Goal: Answer question/provide support

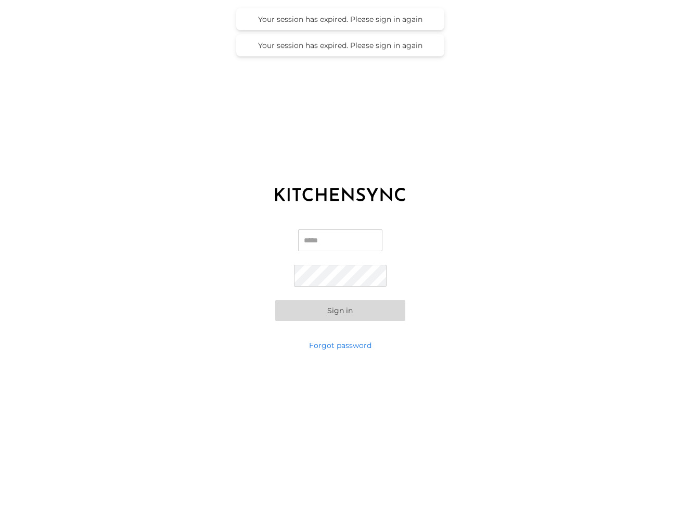
type input "**********"
click at [339, 314] on button "Sign in" at bounding box center [340, 310] width 130 height 21
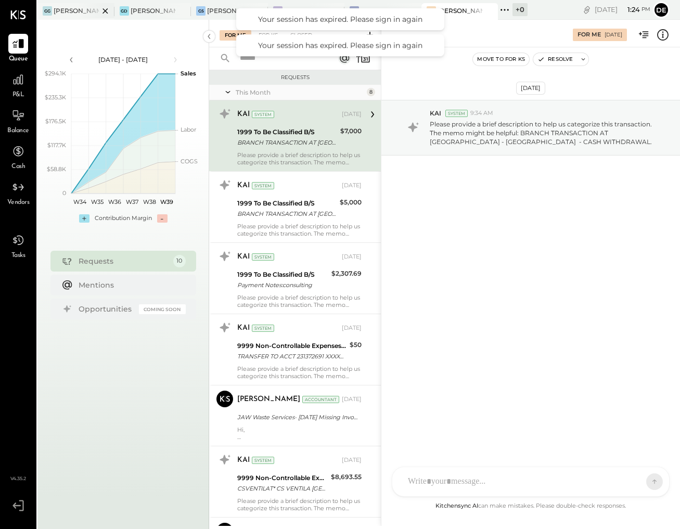
click at [81, 10] on div at bounding box center [96, 10] width 36 height 15
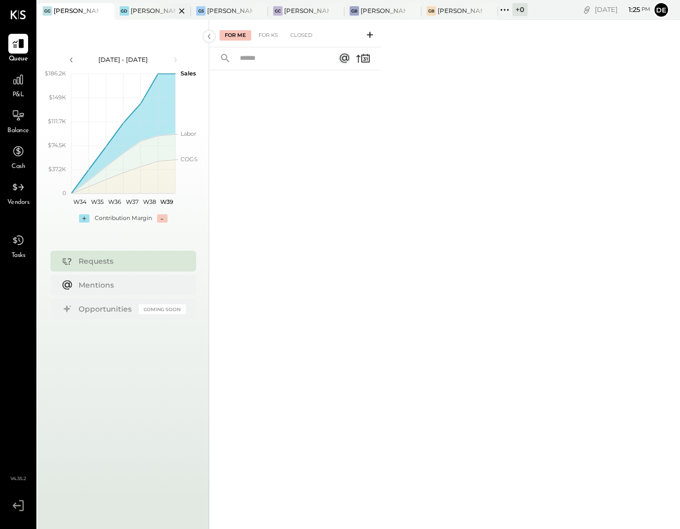
click at [149, 9] on div "[PERSON_NAME] Downtown" at bounding box center [153, 10] width 45 height 9
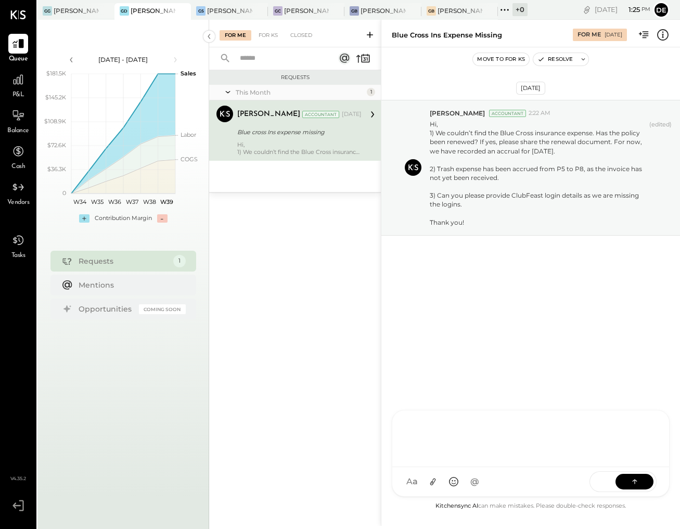
click at [524, 468] on div at bounding box center [531, 439] width 277 height 57
drag, startPoint x: 594, startPoint y: 151, endPoint x: 430, endPoint y: 137, distance: 164.6
click at [430, 137] on div "1) We couldn’t find the Blue Cross insurance expense. Has the policy been renew…" at bounding box center [538, 142] width 216 height 27
copy div "1) We couldn’t find the Blue Cross insurance expense. Has the policy been renew…"
click at [503, 487] on div at bounding box center [531, 482] width 277 height 29
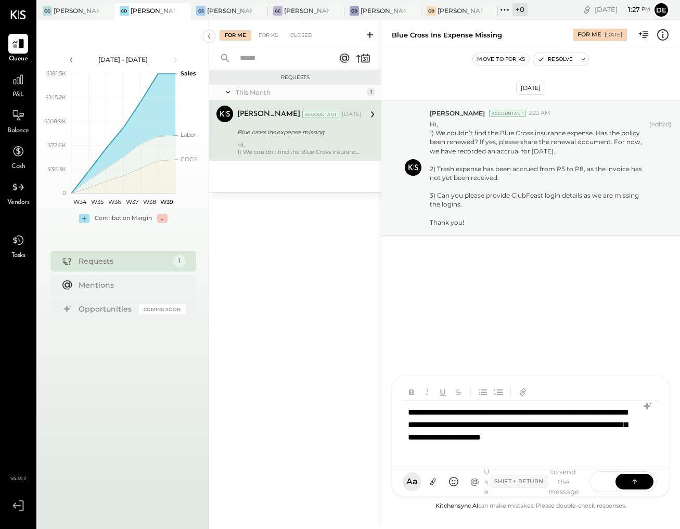
scroll to position [1, 0]
click at [538, 426] on div "**********" at bounding box center [530, 437] width 255 height 72
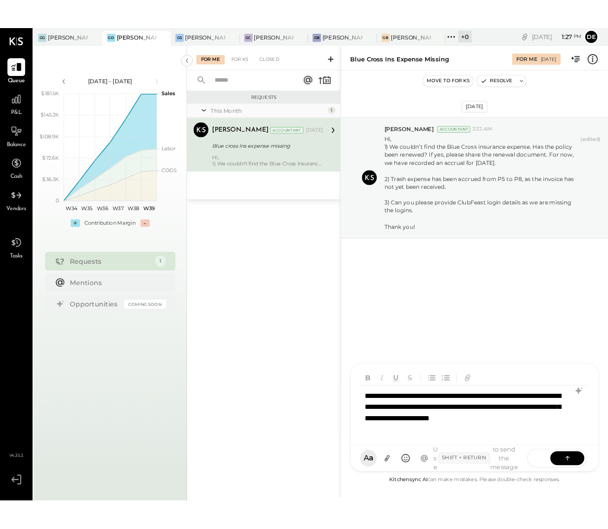
scroll to position [1, 0]
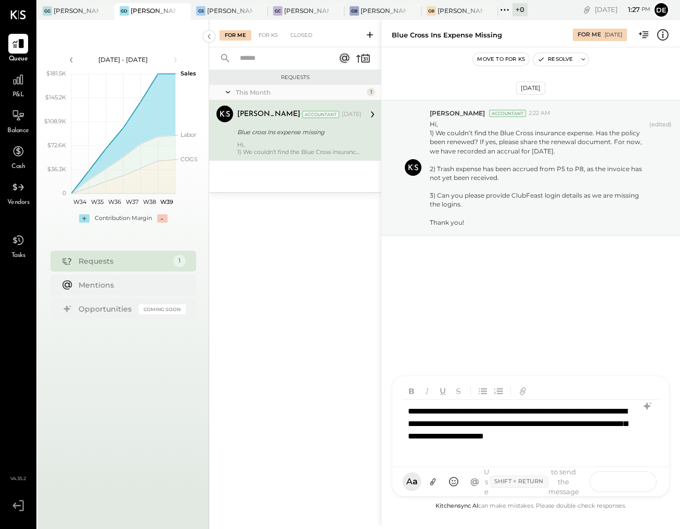
click at [641, 483] on button at bounding box center [635, 482] width 38 height 16
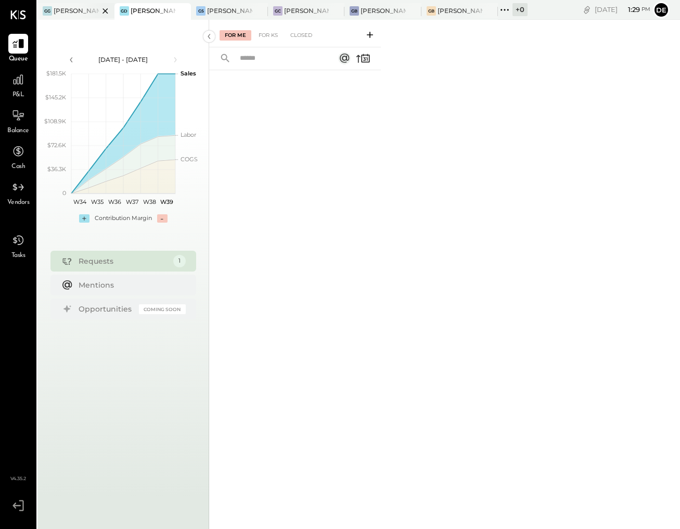
click at [77, 14] on div "[PERSON_NAME] [GEOGRAPHIC_DATA]" at bounding box center [76, 10] width 45 height 9
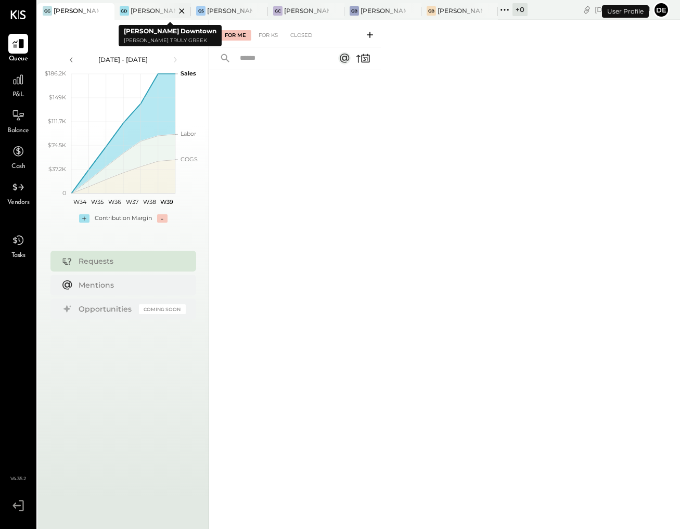
click at [148, 13] on div "[PERSON_NAME] Downtown" at bounding box center [153, 10] width 45 height 9
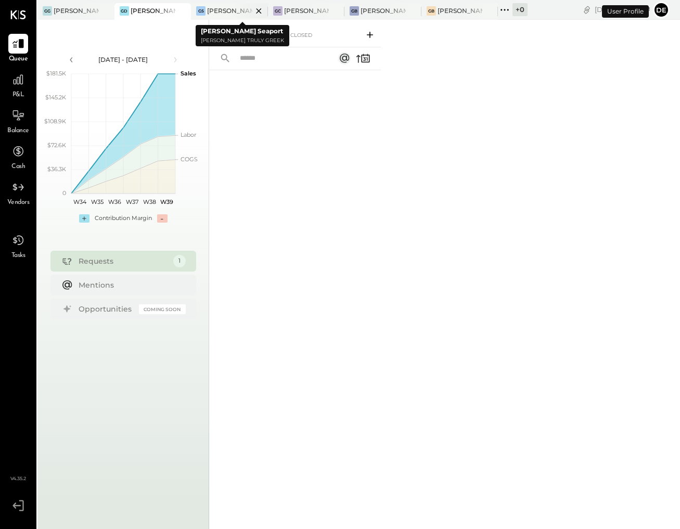
click at [235, 16] on div at bounding box center [250, 10] width 36 height 15
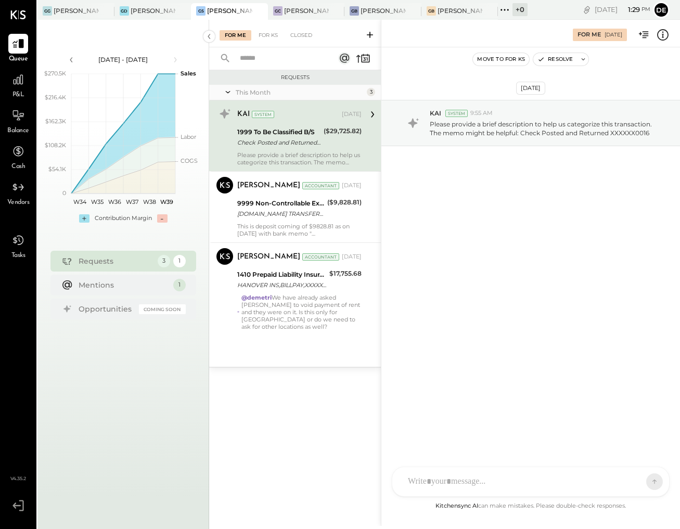
click at [665, 38] on icon at bounding box center [663, 35] width 14 height 14
click at [409, 200] on div "For Me For KS Closed Requests This Month 3 KAI System [DATE] 1999 To Be Classif…" at bounding box center [444, 273] width 471 height 507
click at [478, 491] on div "D [PERSON_NAME] S [PERSON_NAME] [PERSON_NAME] [PERSON_NAME] MG [PERSON_NAME] Us…" at bounding box center [531, 482] width 278 height 30
click at [633, 479] on icon at bounding box center [635, 481] width 10 height 10
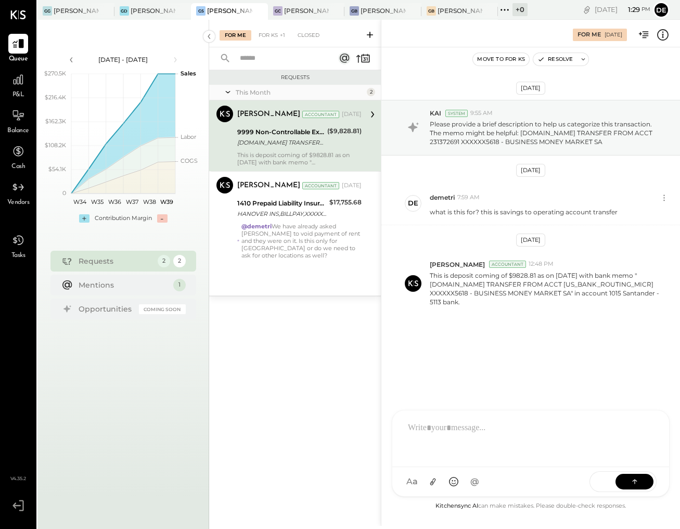
click at [278, 148] on div "9999 Non-Controllable Expenses:Other Income and Expenses:To Be Classified P&L […" at bounding box center [280, 137] width 87 height 23
click at [487, 144] on p "Please provide a brief description to help us categorize this transaction. The …" at bounding box center [545, 133] width 230 height 27
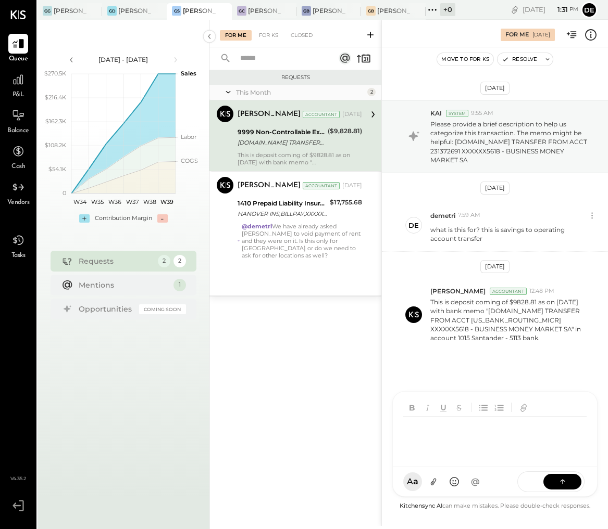
click at [473, 487] on div "D [PERSON_NAME] S [PERSON_NAME] [PERSON_NAME] [PERSON_NAME] MG [PERSON_NAME] ME…" at bounding box center [494, 444] width 205 height 106
click at [467, 437] on div at bounding box center [494, 438] width 183 height 42
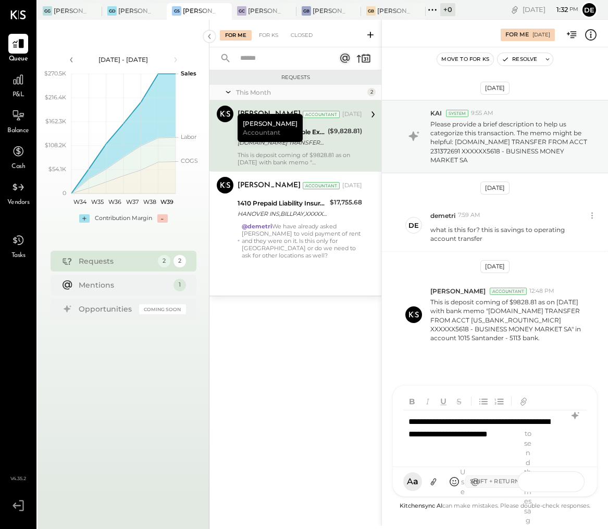
click at [572, 482] on button at bounding box center [562, 482] width 38 height 16
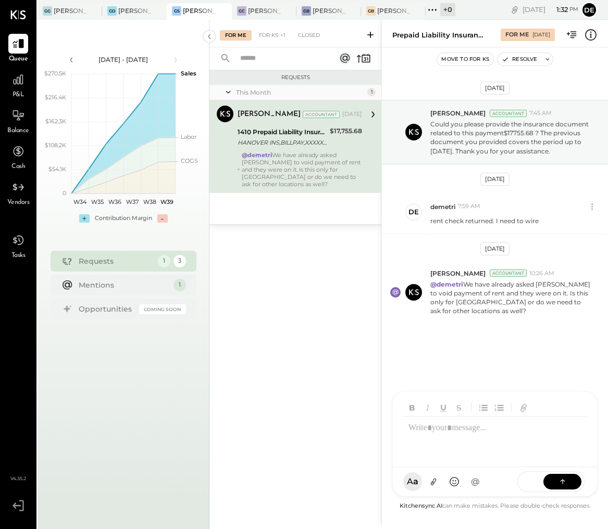
click at [310, 222] on div "This Month 1 [PERSON_NAME] Accountant [PERSON_NAME] Accountant [DATE] 1410 Prep…" at bounding box center [295, 155] width 172 height 140
click at [296, 144] on div "HANOVER INS,BILLPAY,XXXXXX0160" at bounding box center [281, 142] width 89 height 10
click at [495, 484] on div "D [PERSON_NAME] S [PERSON_NAME] [PERSON_NAME] [PERSON_NAME] MG [PERSON_NAME] Us…" at bounding box center [494, 482] width 205 height 30
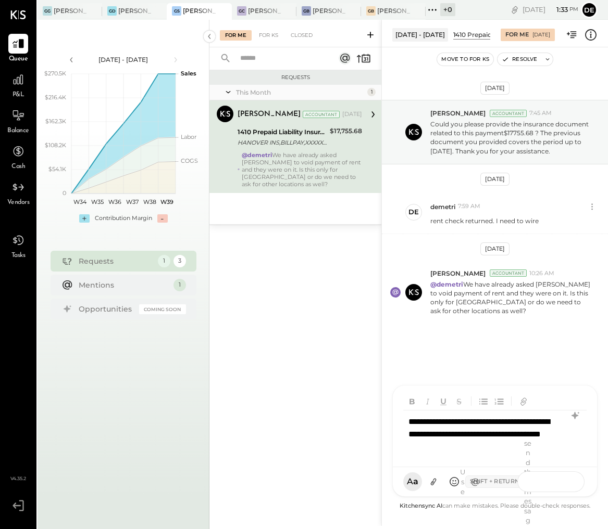
click at [562, 479] on icon at bounding box center [562, 481] width 10 height 10
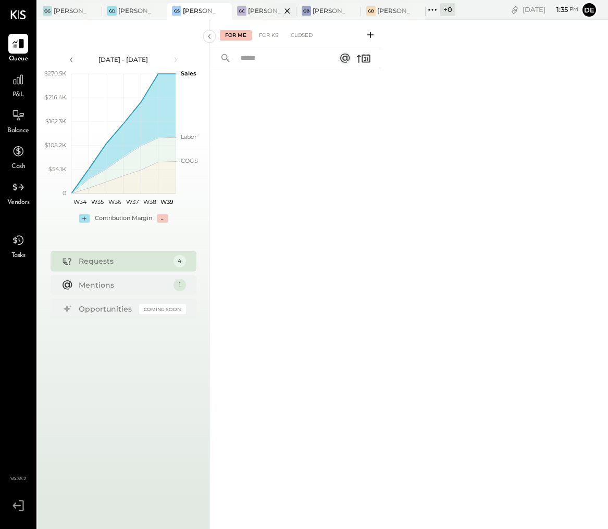
click at [262, 11] on div at bounding box center [278, 10] width 36 height 15
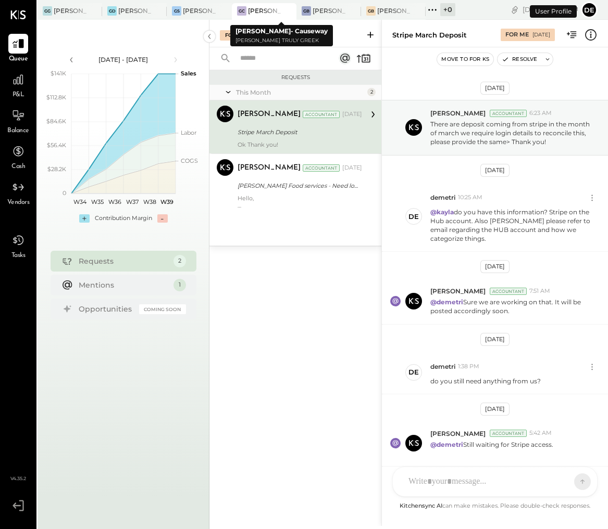
scroll to position [345, 0]
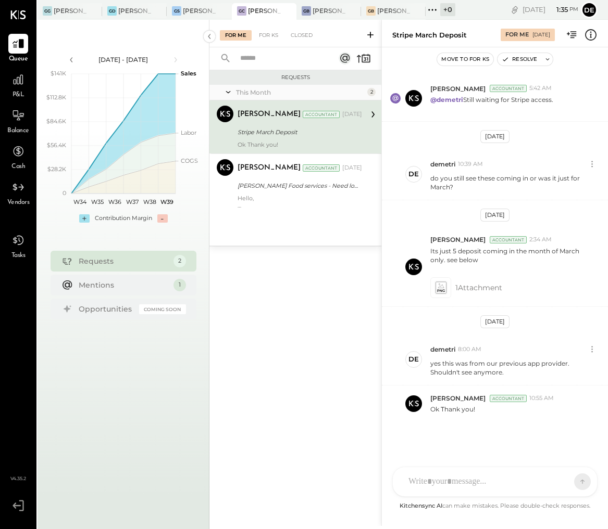
click at [272, 130] on div "Stripe March Deposit" at bounding box center [297, 132] width 121 height 10
click at [489, 487] on div "D demetri AK [PERSON_NAME] [PERSON_NAME] S [PERSON_NAME] N [PERSON_NAME] K [PER…" at bounding box center [494, 453] width 205 height 87
click at [565, 485] on icon at bounding box center [562, 481] width 10 height 10
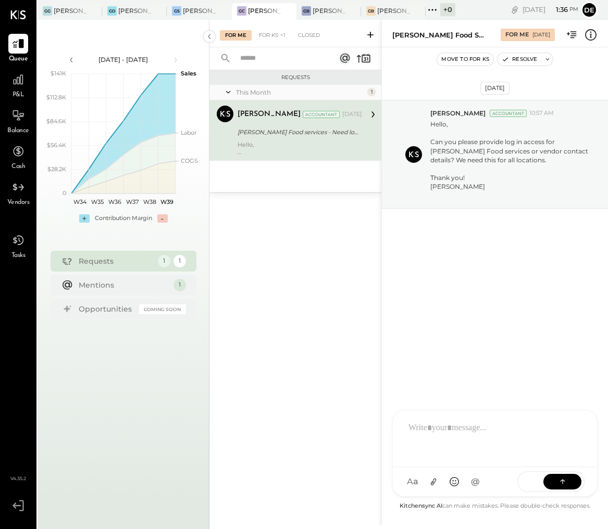
drag, startPoint x: 251, startPoint y: 121, endPoint x: 252, endPoint y: 128, distance: 6.3
click at [251, 121] on div "[PERSON_NAME] Accountant [DATE]" at bounding box center [299, 114] width 124 height 15
click at [466, 483] on div "D demetri AK [PERSON_NAME] [PERSON_NAME] S [PERSON_NAME] N [PERSON_NAME] K [PER…" at bounding box center [494, 444] width 205 height 106
click at [566, 483] on icon at bounding box center [562, 481] width 10 height 10
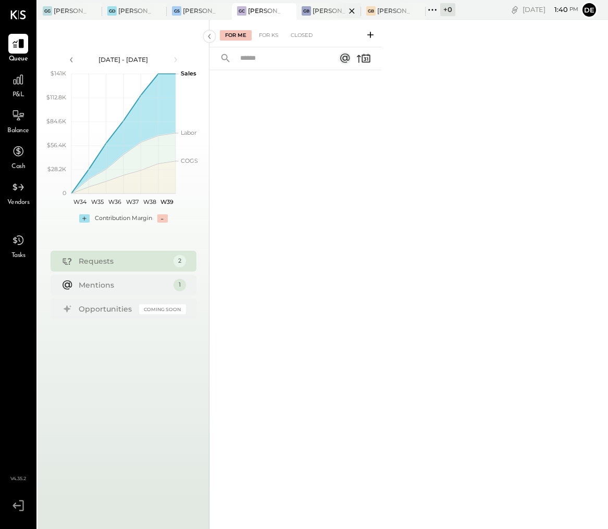
click at [331, 10] on div at bounding box center [342, 10] width 36 height 15
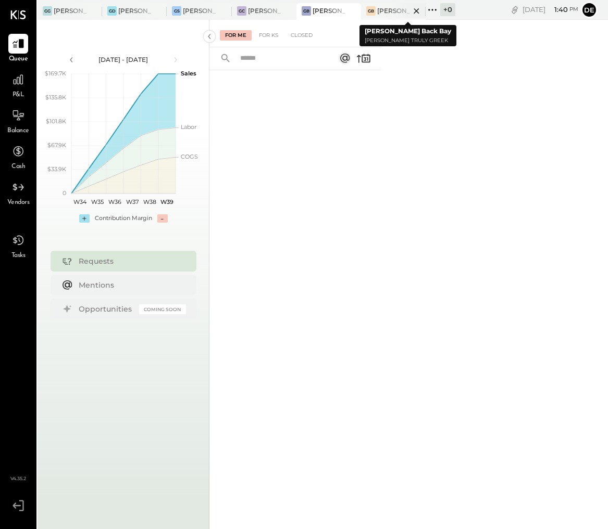
click at [387, 15] on div "[PERSON_NAME] Back Bay" at bounding box center [393, 10] width 33 height 9
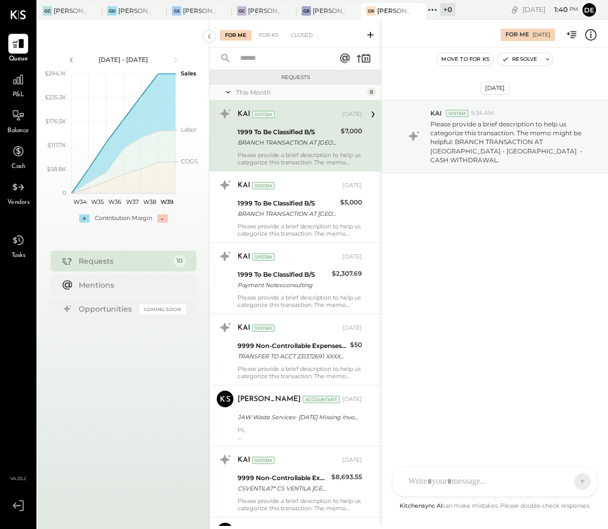
click at [497, 481] on div "D [PERSON_NAME] S [PERSON_NAME] N [PERSON_NAME] V veronika.accounting K [PERSON…" at bounding box center [494, 482] width 205 height 30
click at [567, 482] on button at bounding box center [562, 482] width 38 height 16
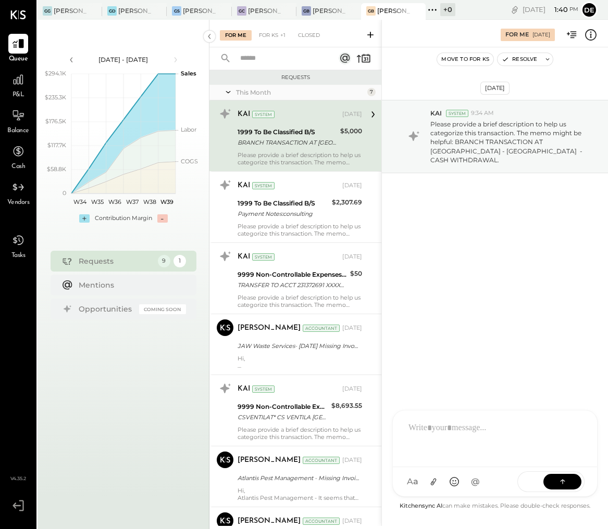
click at [299, 136] on div "1999 To Be Classified B/S" at bounding box center [286, 132] width 99 height 10
click at [460, 459] on div at bounding box center [496, 438] width 187 height 42
click at [571, 482] on button at bounding box center [562, 482] width 38 height 16
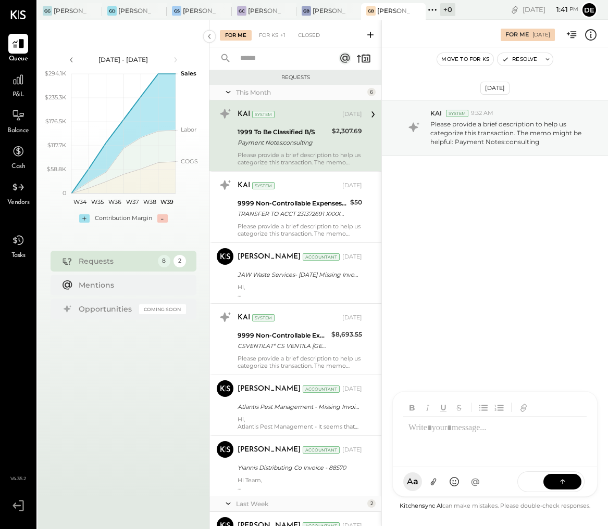
click at [290, 140] on div "Payment Notes:consulting" at bounding box center [282, 142] width 91 height 10
click at [600, 34] on div "For Me [DATE]" at bounding box center [495, 33] width 226 height 21
click at [593, 36] on icon at bounding box center [591, 35] width 14 height 14
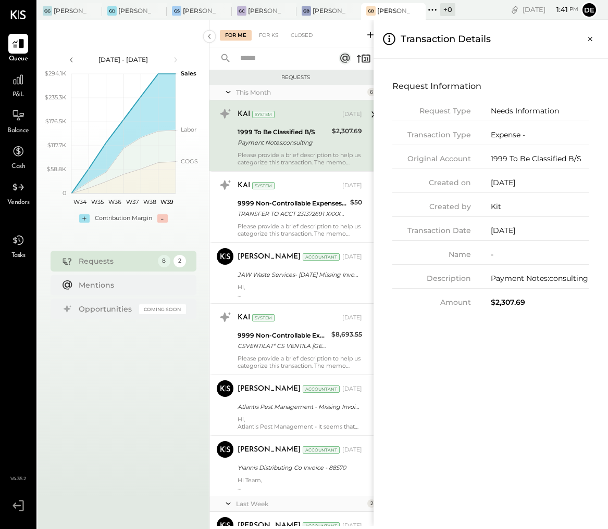
drag, startPoint x: 587, startPoint y: 37, endPoint x: 582, endPoint y: 90, distance: 53.4
click at [587, 37] on icon "Close panel" at bounding box center [590, 39] width 10 height 10
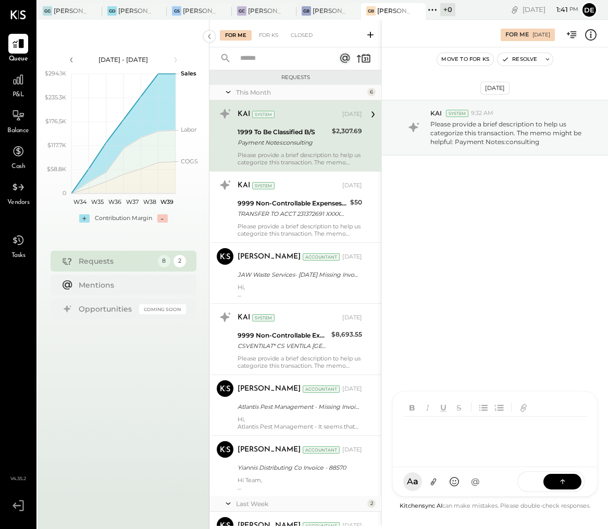
click at [465, 468] on div at bounding box center [495, 429] width 204 height 75
click at [555, 478] on button at bounding box center [562, 482] width 38 height 16
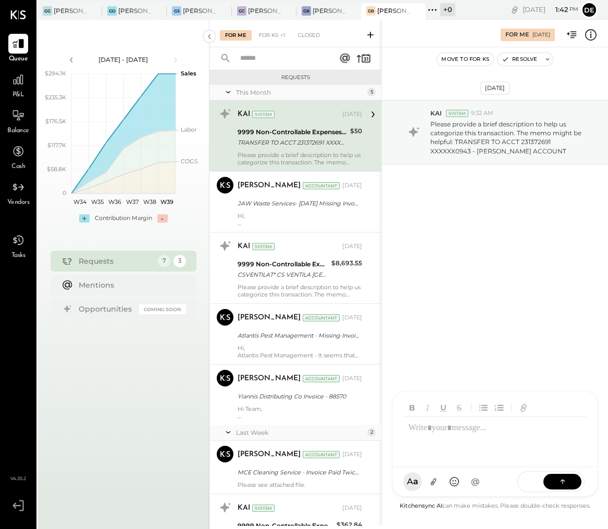
click at [310, 143] on div "TRANSFER TO ACCT 231372691 XXXXXX0943 - [PERSON_NAME] ACCOUNT" at bounding box center [291, 142] width 109 height 10
click at [592, 30] on icon at bounding box center [590, 34] width 11 height 11
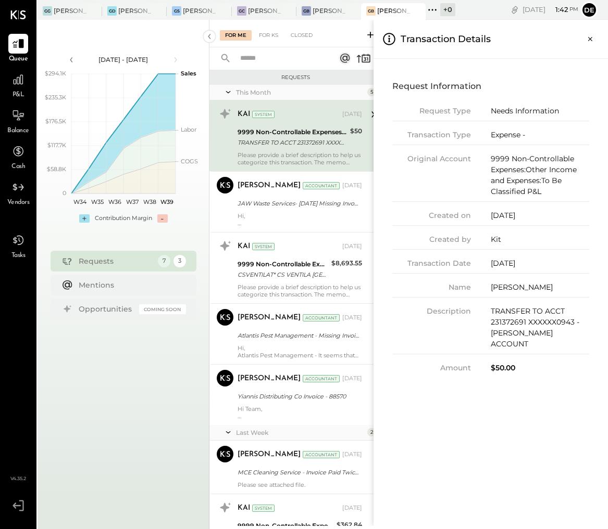
click at [325, 140] on div "For Me For KS Closed Requests This Month 5 KAI System [DATE] 9999 Non-Controlla…" at bounding box center [408, 273] width 398 height 507
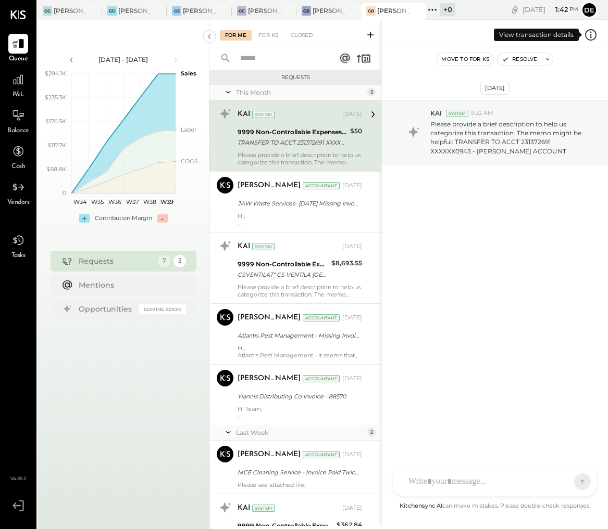
click at [596, 34] on icon at bounding box center [591, 35] width 14 height 14
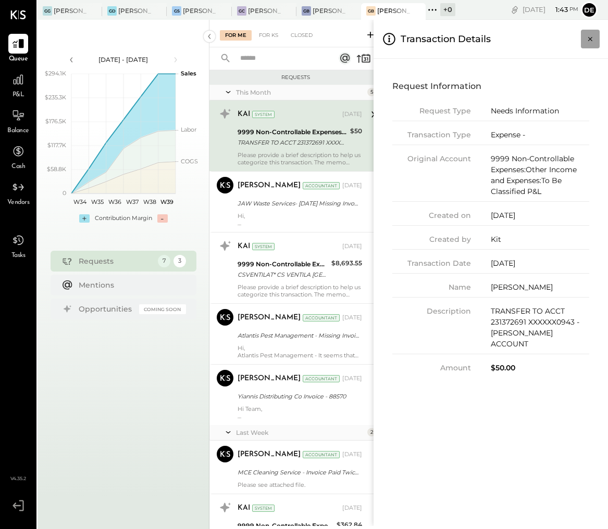
click at [589, 39] on icon "Close panel" at bounding box center [590, 39] width 4 height 4
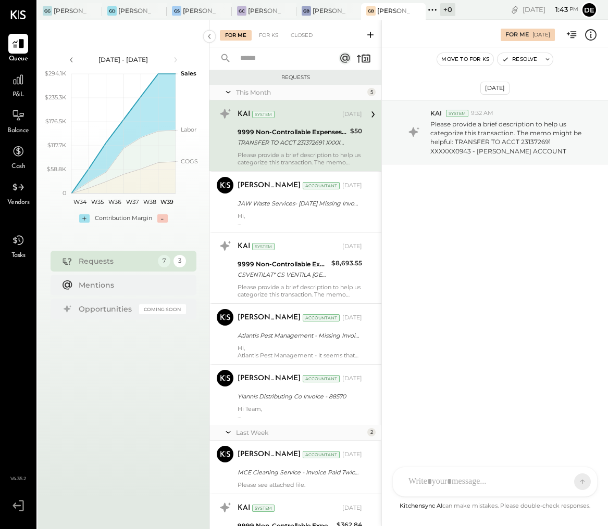
click at [486, 478] on div at bounding box center [485, 482] width 165 height 23
click at [563, 485] on icon at bounding box center [562, 481] width 10 height 10
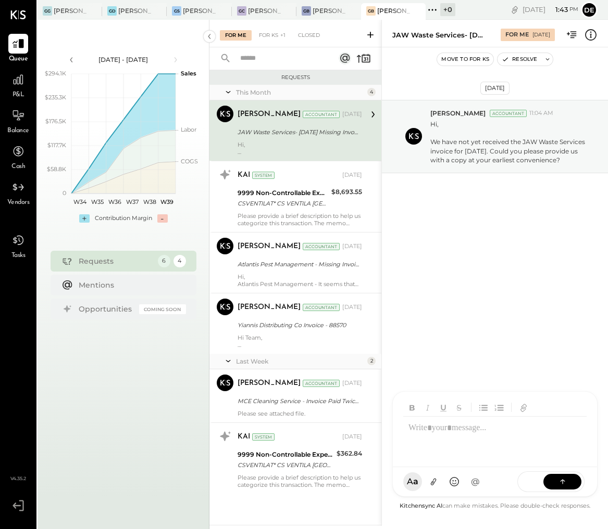
click at [294, 136] on div "JAW Waste Services- [DATE] Missing Invoice" at bounding box center [297, 132] width 121 height 10
click at [490, 468] on div at bounding box center [495, 429] width 204 height 75
click at [570, 482] on button at bounding box center [562, 482] width 38 height 16
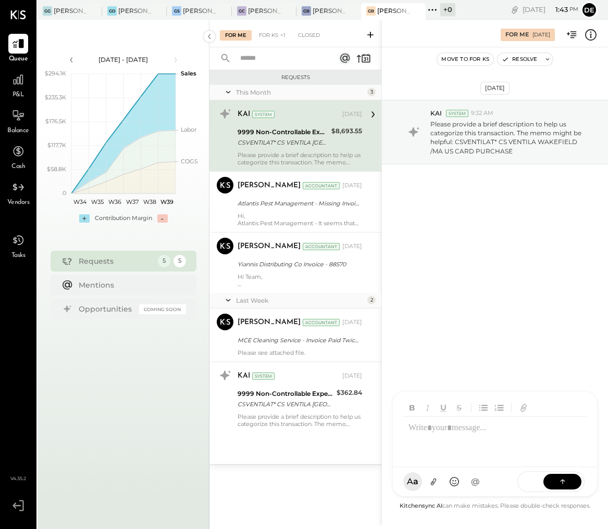
click at [306, 137] on div "9999 Non-Controllable Expenses:Other Income and Expenses:To Be Classified P&L" at bounding box center [282, 132] width 91 height 10
click at [477, 489] on div "D [PERSON_NAME] S [PERSON_NAME] N [PERSON_NAME] V veronika.accounting K [PERSON…" at bounding box center [494, 482] width 205 height 30
click at [565, 482] on icon at bounding box center [562, 481] width 10 height 10
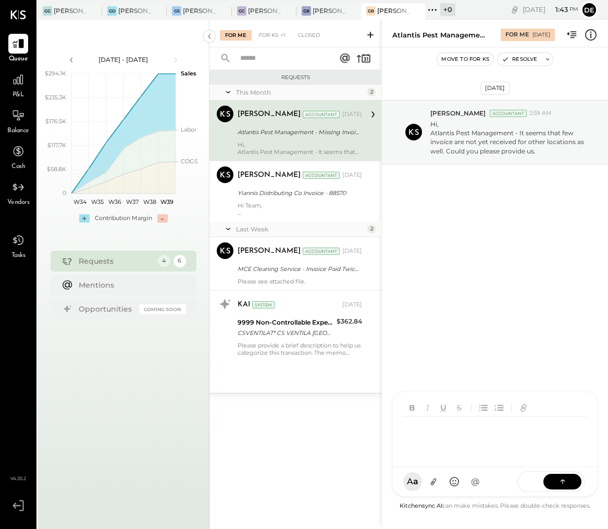
click at [304, 140] on div "[PERSON_NAME] Accountant [DATE] Atlantis Pest Management - Missing Invoice Hi, …" at bounding box center [299, 131] width 124 height 50
click at [523, 468] on div at bounding box center [495, 429] width 204 height 75
click at [564, 481] on icon at bounding box center [562, 481] width 10 height 10
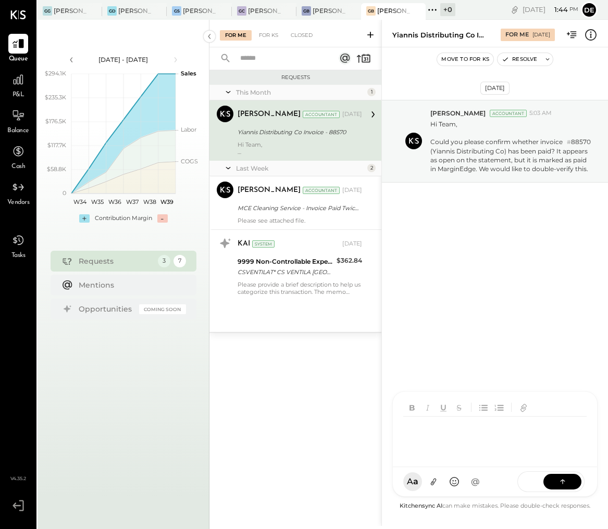
click at [486, 427] on div at bounding box center [494, 438] width 183 height 42
click at [573, 484] on button at bounding box center [562, 482] width 38 height 16
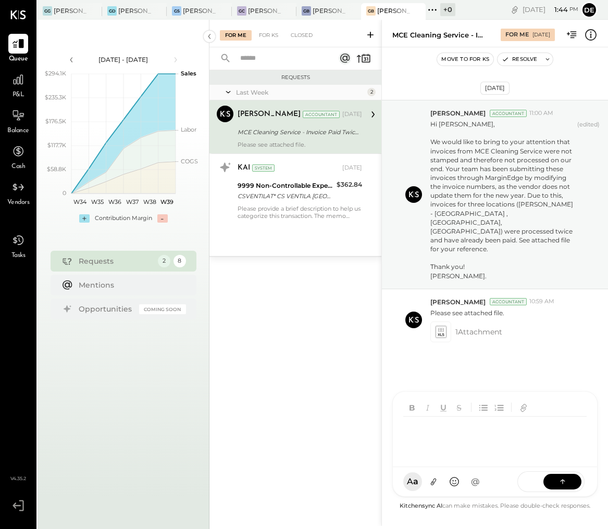
click at [503, 440] on div at bounding box center [494, 438] width 183 height 42
click at [559, 478] on icon at bounding box center [562, 481] width 10 height 10
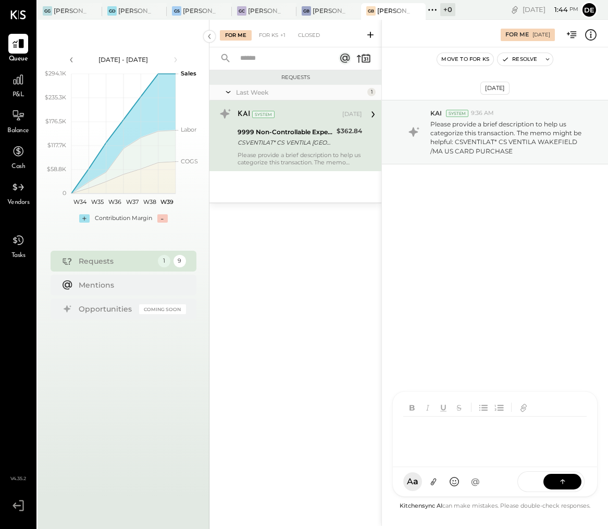
click at [509, 447] on div at bounding box center [494, 438] width 183 height 42
click at [569, 478] on button at bounding box center [562, 482] width 38 height 16
